Goal: Find specific page/section: Find specific page/section

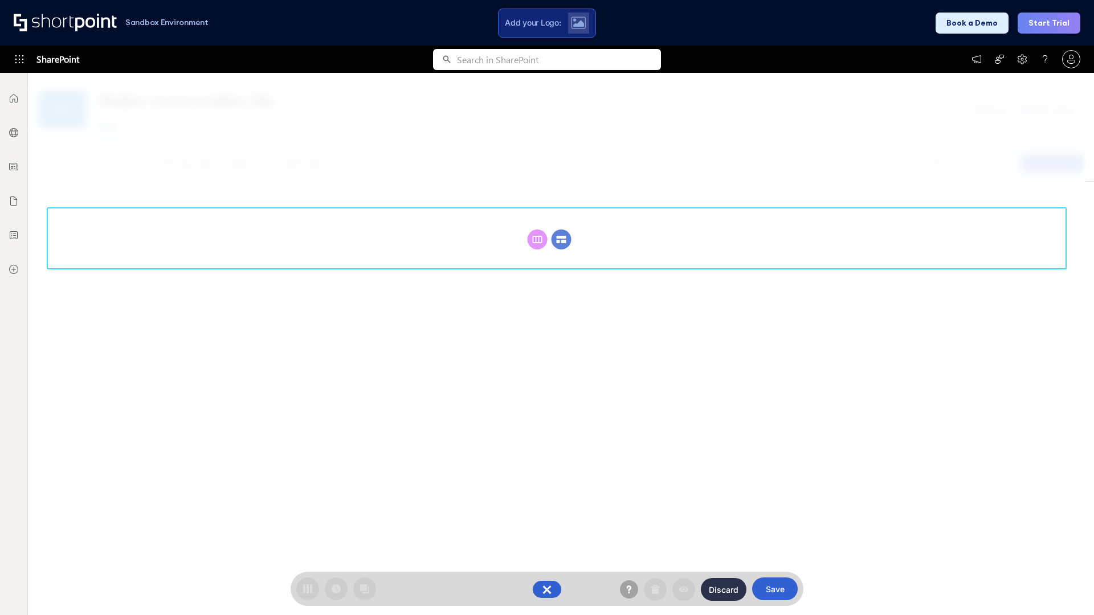
scroll to position [157, 0]
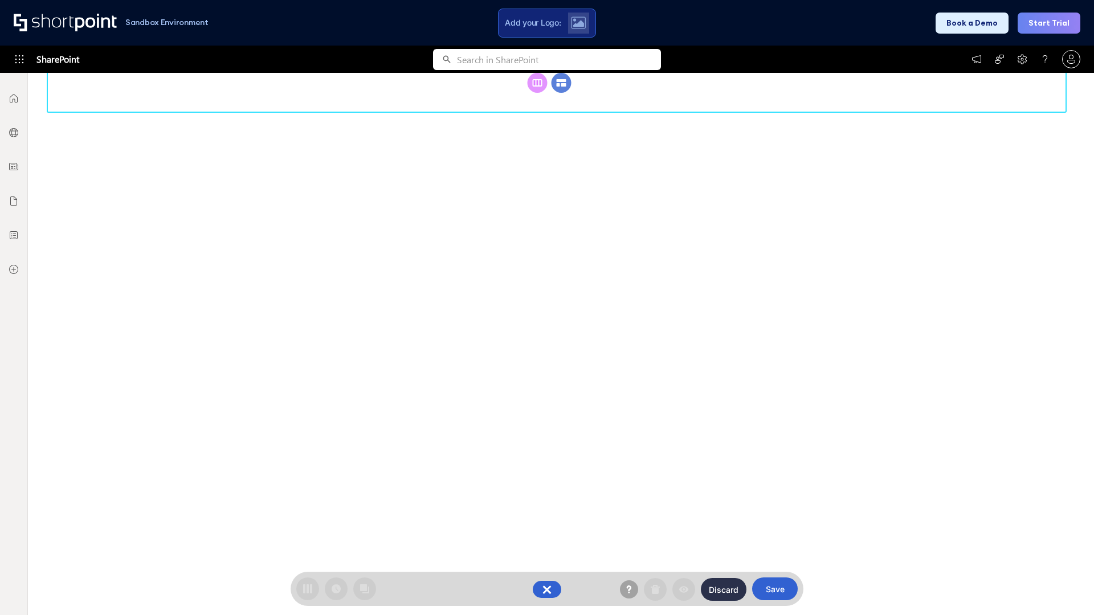
click at [561, 93] on circle at bounding box center [562, 83] width 20 height 20
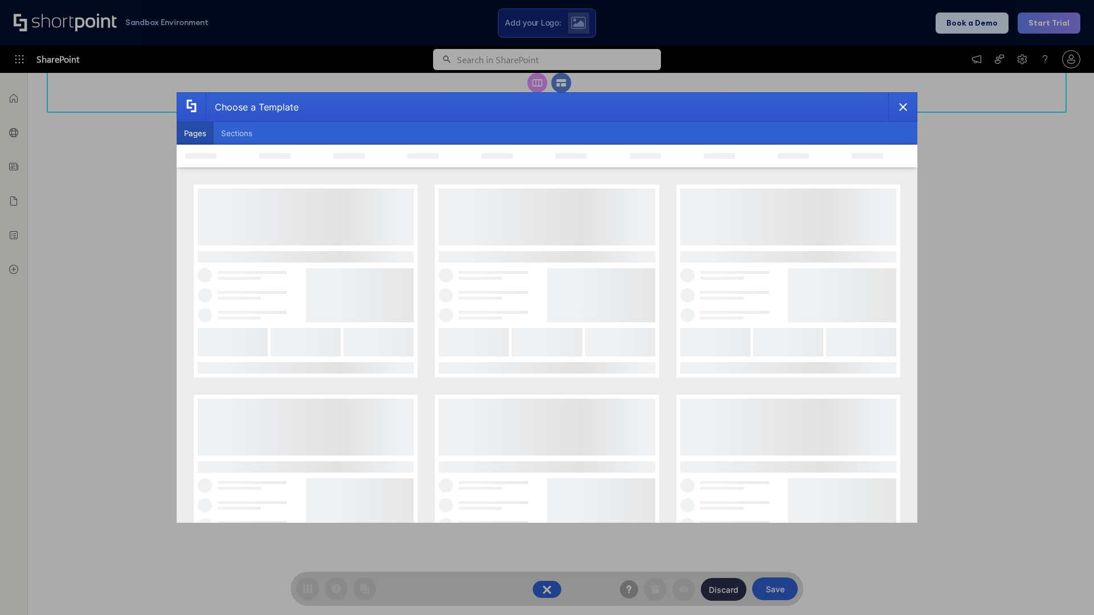
scroll to position [0, 0]
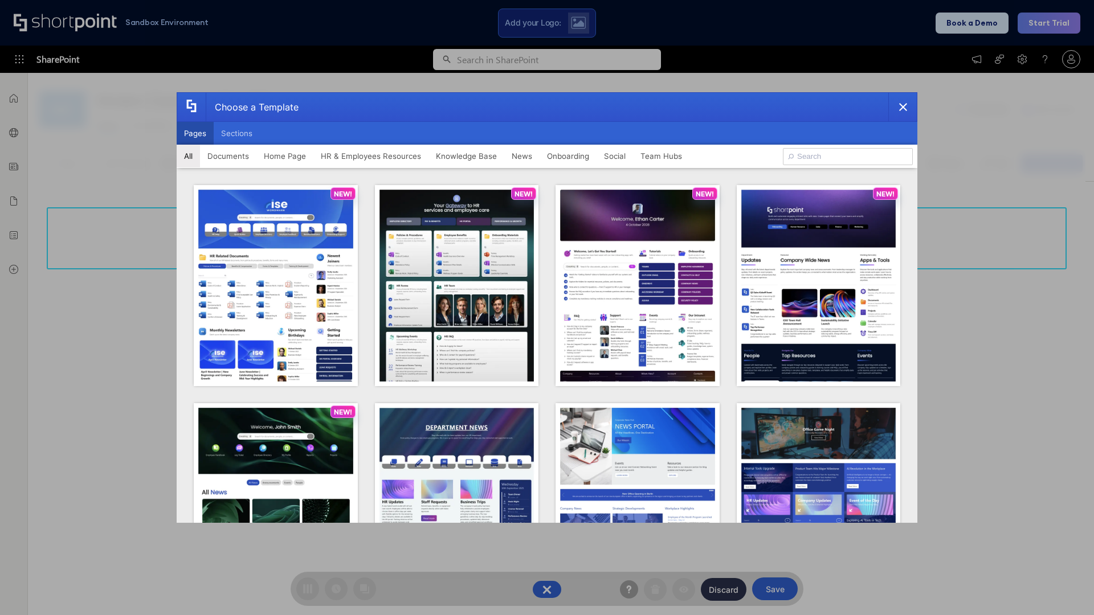
click at [195, 133] on button "Pages" at bounding box center [195, 133] width 37 height 23
type input "HR 9"
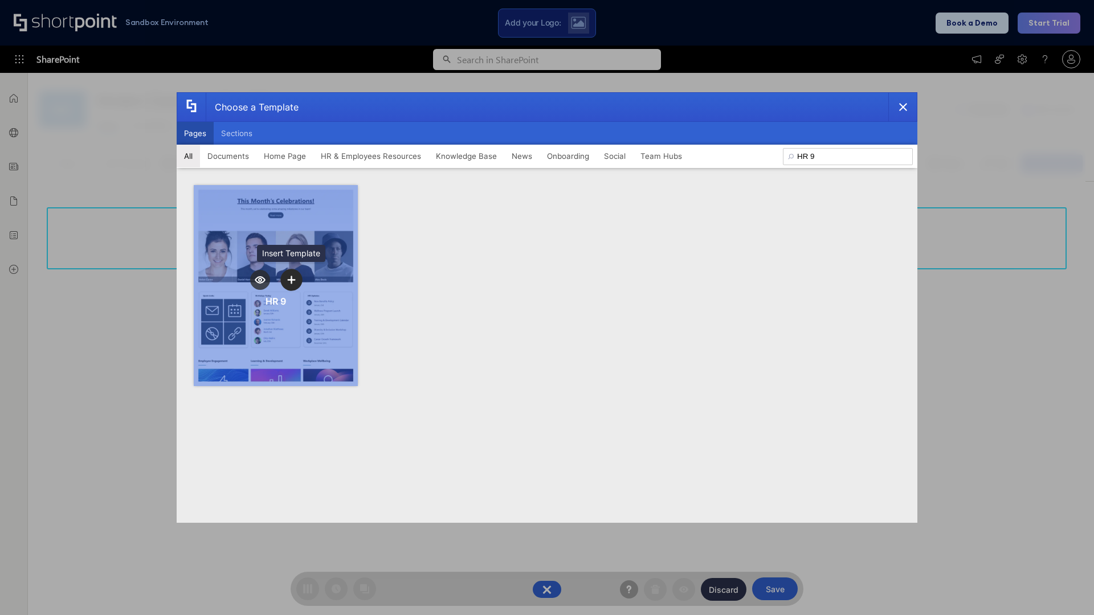
click at [291, 280] on icon "template selector" at bounding box center [291, 280] width 8 height 8
